Goal: Task Accomplishment & Management: Use online tool/utility

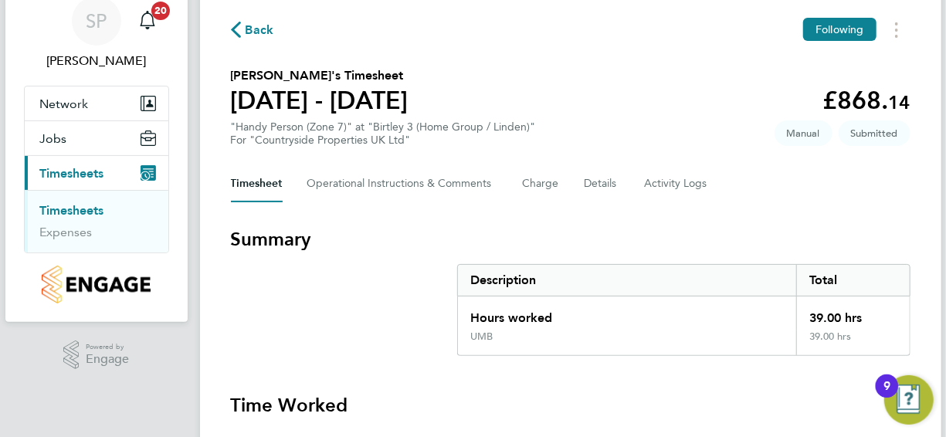
scroll to position [77, 0]
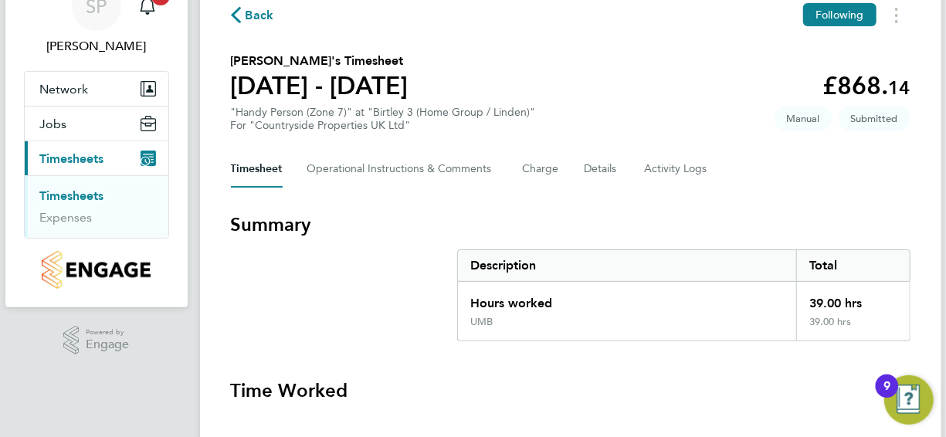
click at [75, 194] on link "Timesheets" at bounding box center [72, 195] width 64 height 15
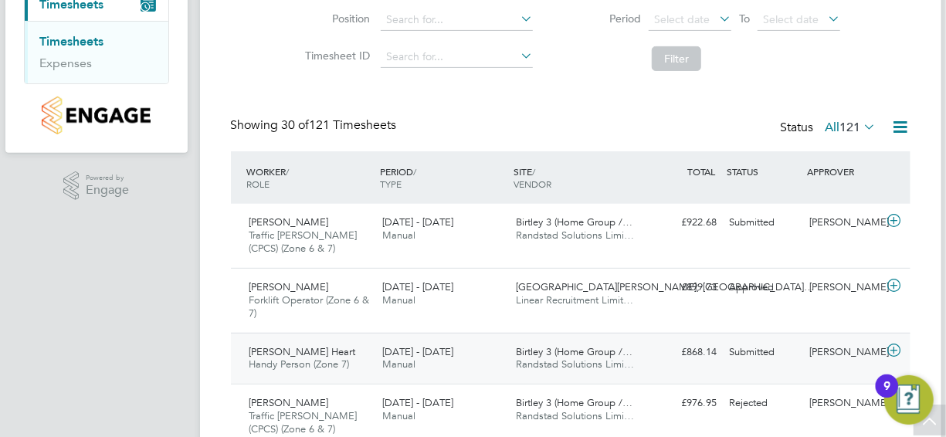
click at [269, 349] on span "[PERSON_NAME] Heart" at bounding box center [302, 351] width 107 height 13
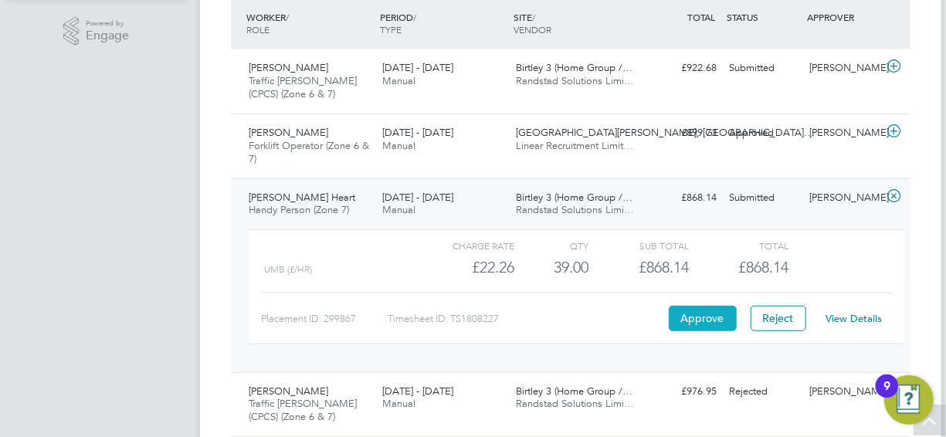
click at [685, 315] on button "Approve" at bounding box center [703, 318] width 68 height 25
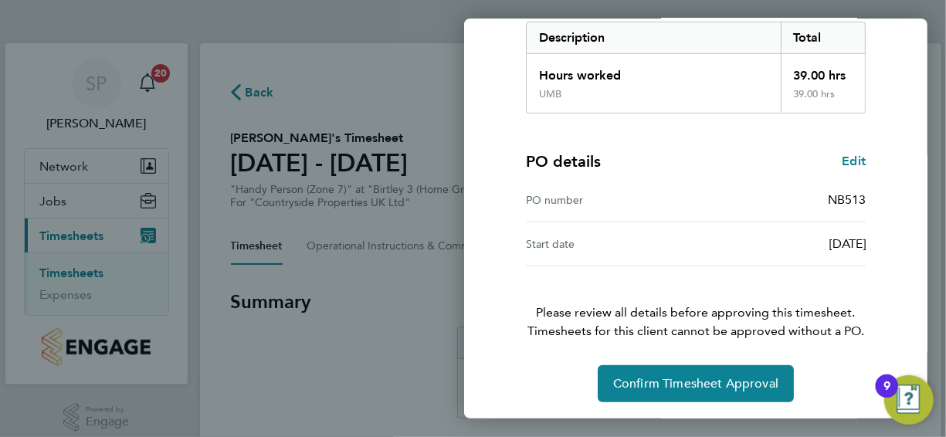
scroll to position [257, 0]
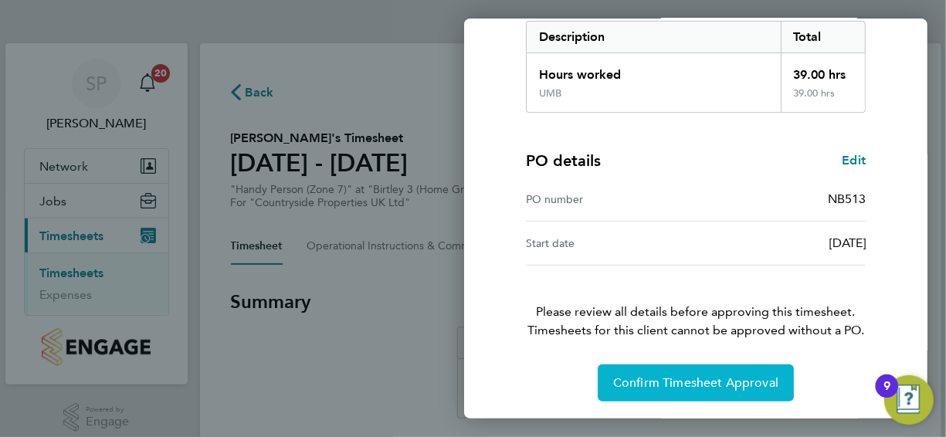
click at [667, 389] on button "Confirm Timesheet Approval" at bounding box center [695, 382] width 196 height 37
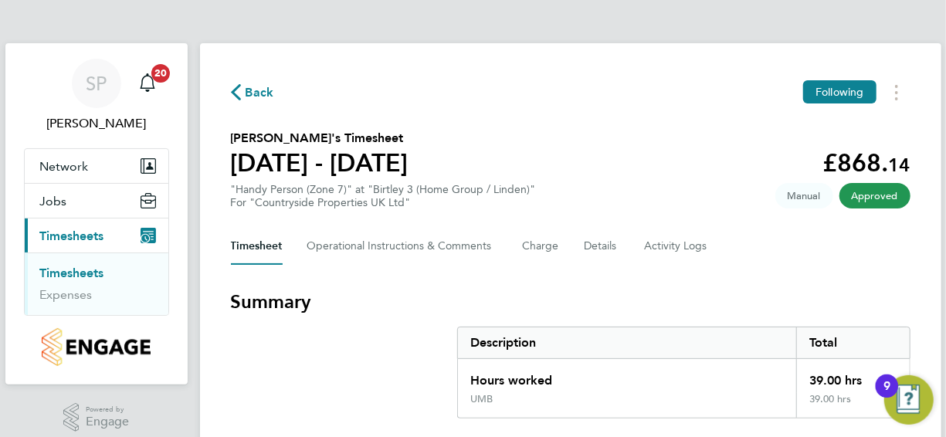
click at [70, 270] on link "Timesheets" at bounding box center [72, 273] width 64 height 15
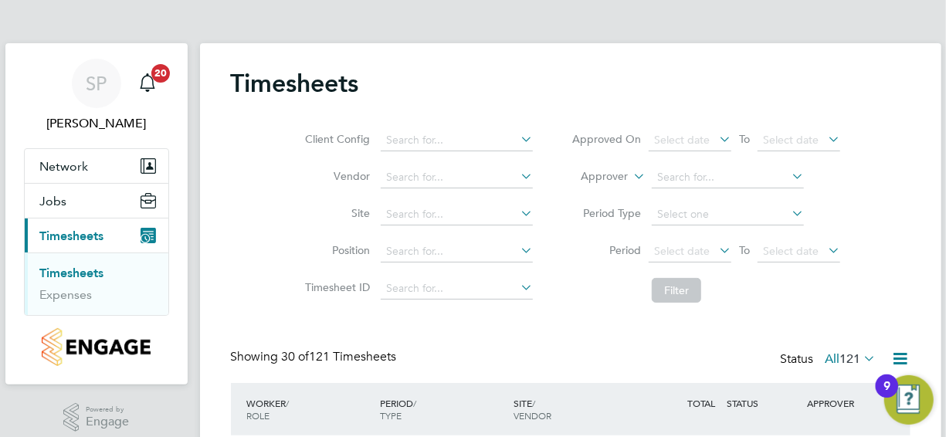
scroll to position [232, 0]
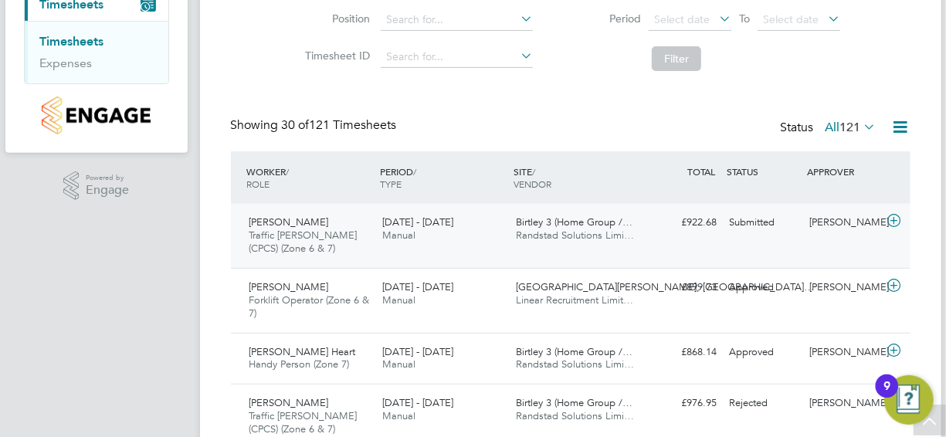
click at [300, 219] on span "[PERSON_NAME]" at bounding box center [289, 221] width 80 height 13
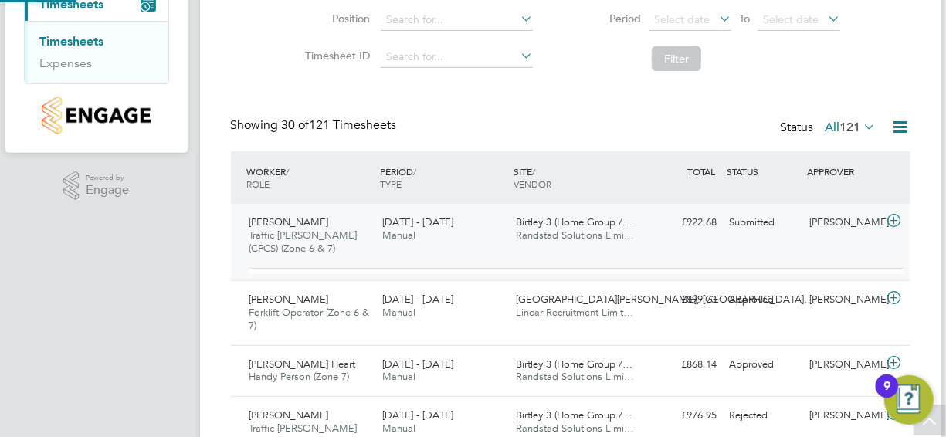
scroll to position [26, 151]
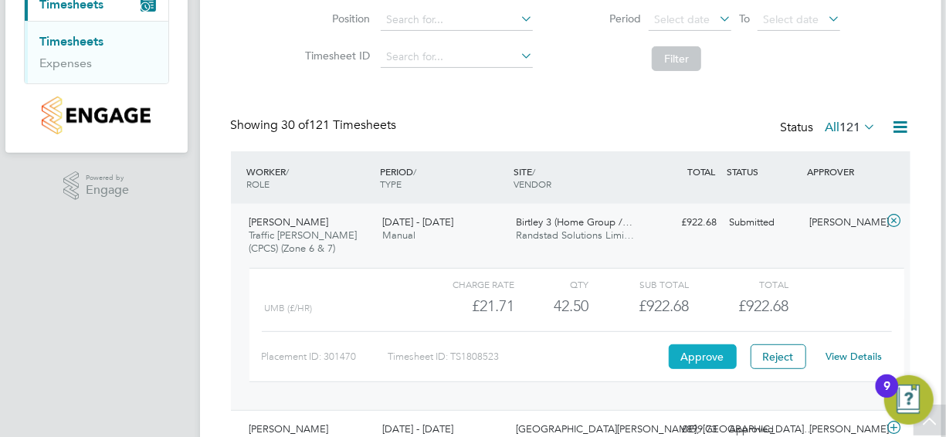
click at [702, 355] on button "Approve" at bounding box center [703, 356] width 68 height 25
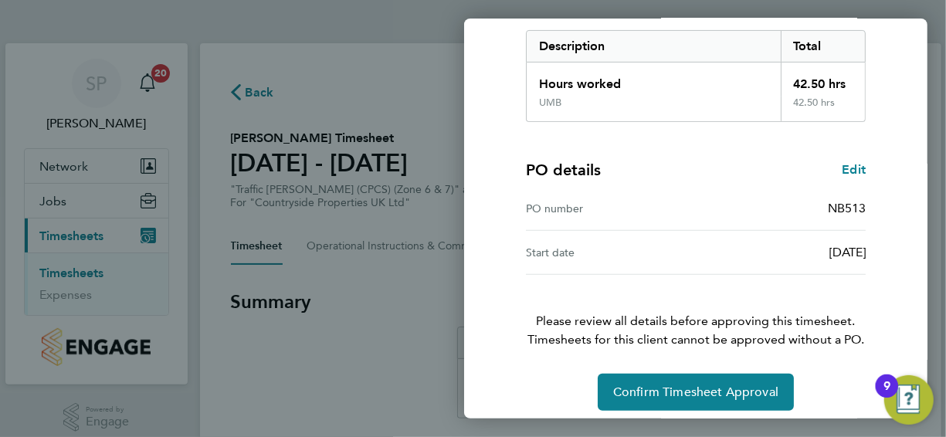
scroll to position [257, 0]
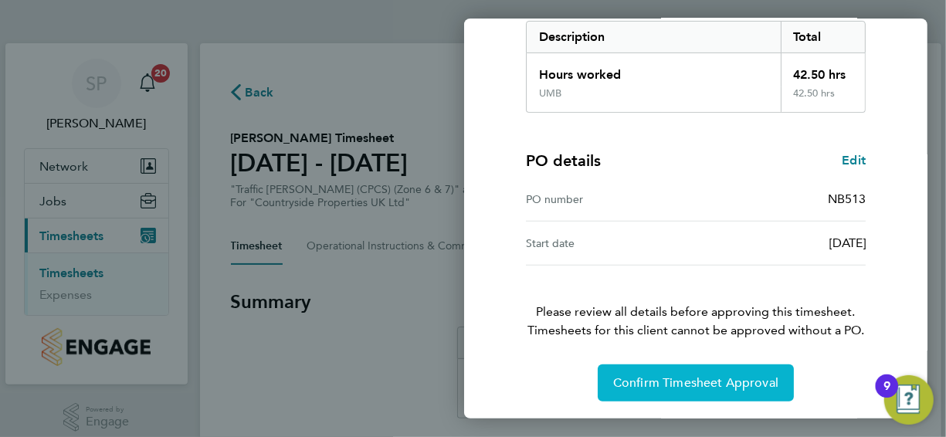
click at [726, 377] on span "Confirm Timesheet Approval" at bounding box center [695, 382] width 165 height 15
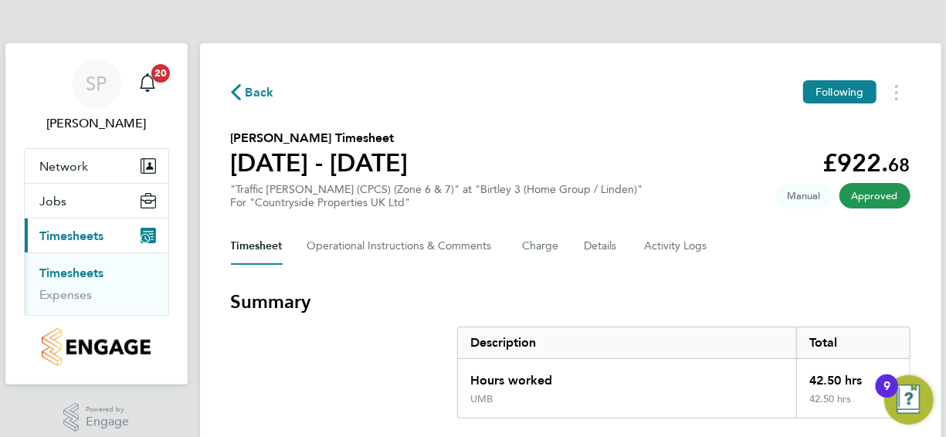
click at [374, 307] on h3 "Summary" at bounding box center [570, 301] width 679 height 25
